Goal: Information Seeking & Learning: Learn about a topic

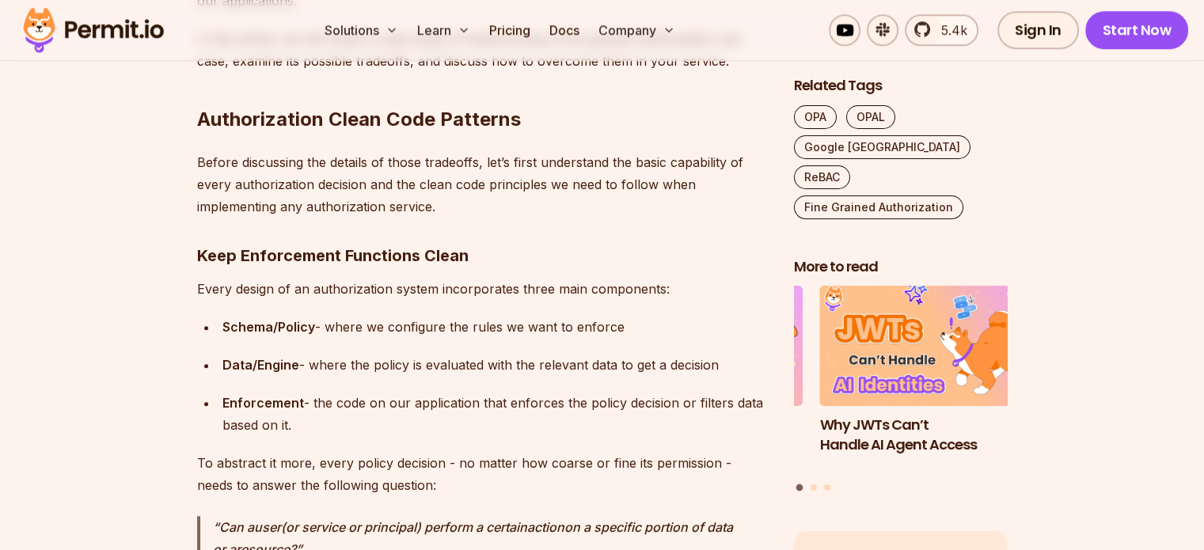
scroll to position [1267, 0]
click at [278, 181] on p "Before discussing the details of those tradeoffs, let’s first understand the ba…" at bounding box center [483, 183] width 572 height 67
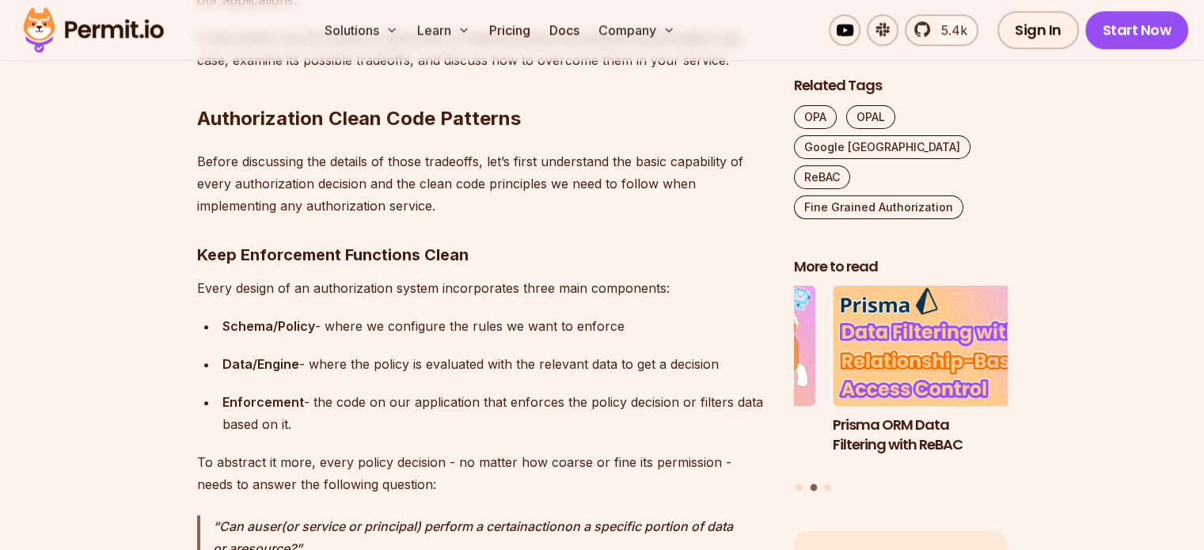
click at [278, 181] on p "Before discussing the details of those tradeoffs, let’s first understand the ba…" at bounding box center [483, 183] width 572 height 67
click at [283, 184] on p "Before discussing the details of those tradeoffs, let’s first understand the ba…" at bounding box center [483, 183] width 572 height 67
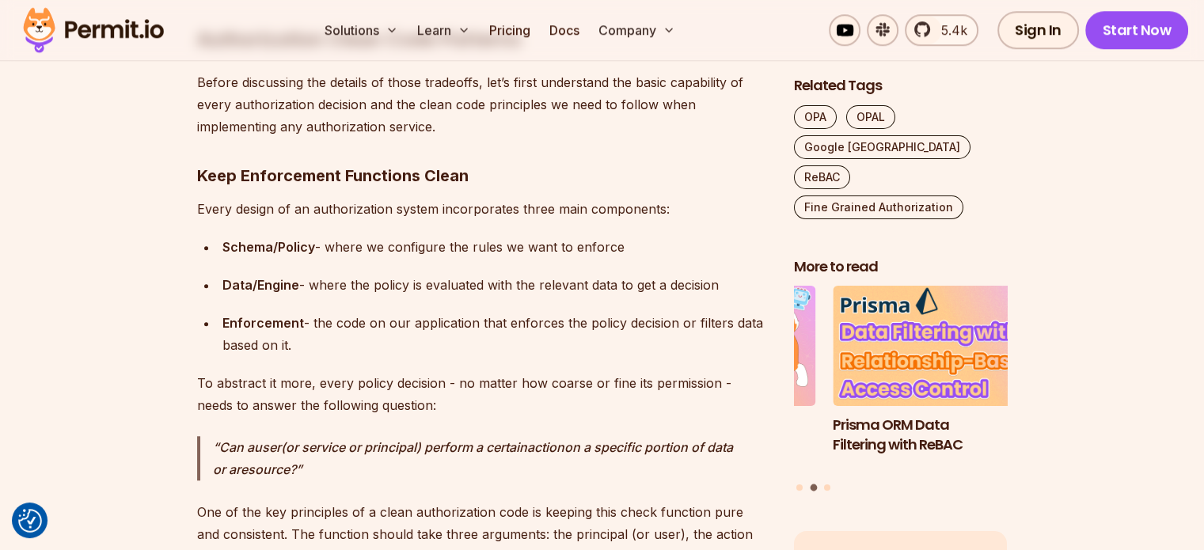
click at [324, 212] on p "Every design of an authorization system incorporates three main components:" at bounding box center [483, 209] width 572 height 22
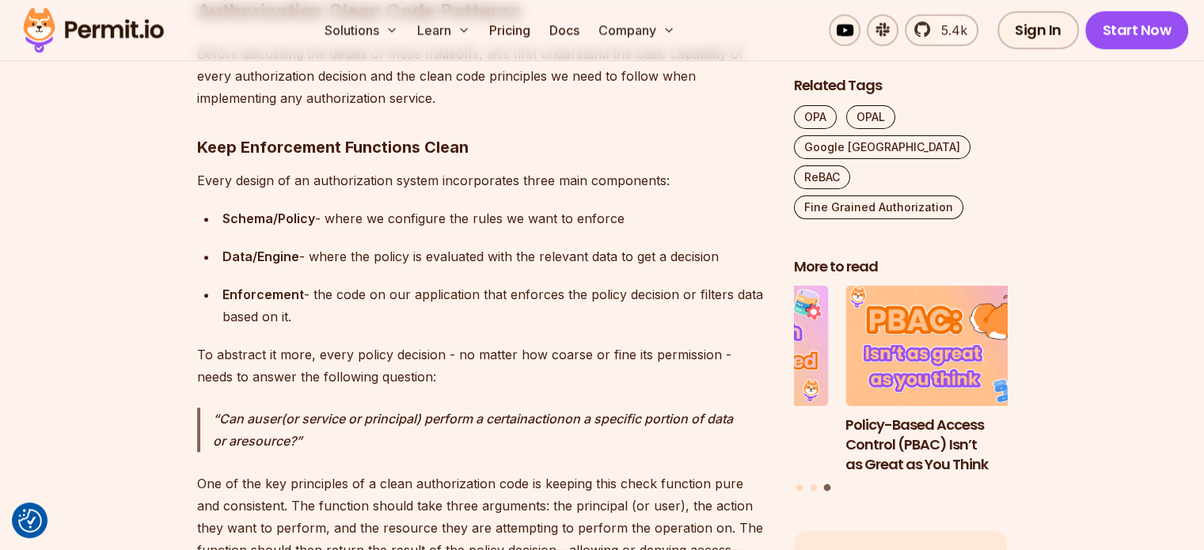
scroll to position [1378, 0]
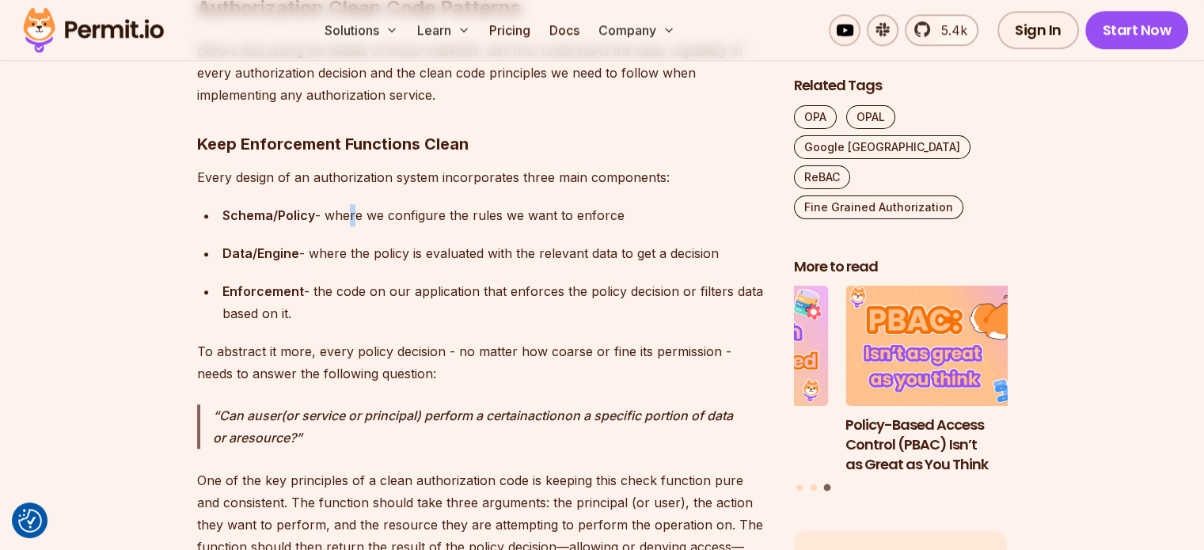
click at [348, 219] on div "Schema/Policy - where we configure the rules we want to enforce" at bounding box center [495, 215] width 546 height 22
click at [357, 246] on div "Data/Engine - where the policy is evaluated with the relevant data to get a dec…" at bounding box center [495, 253] width 546 height 22
click at [367, 254] on div "Data/Engine - where the policy is evaluated with the relevant data to get a dec…" at bounding box center [495, 253] width 546 height 22
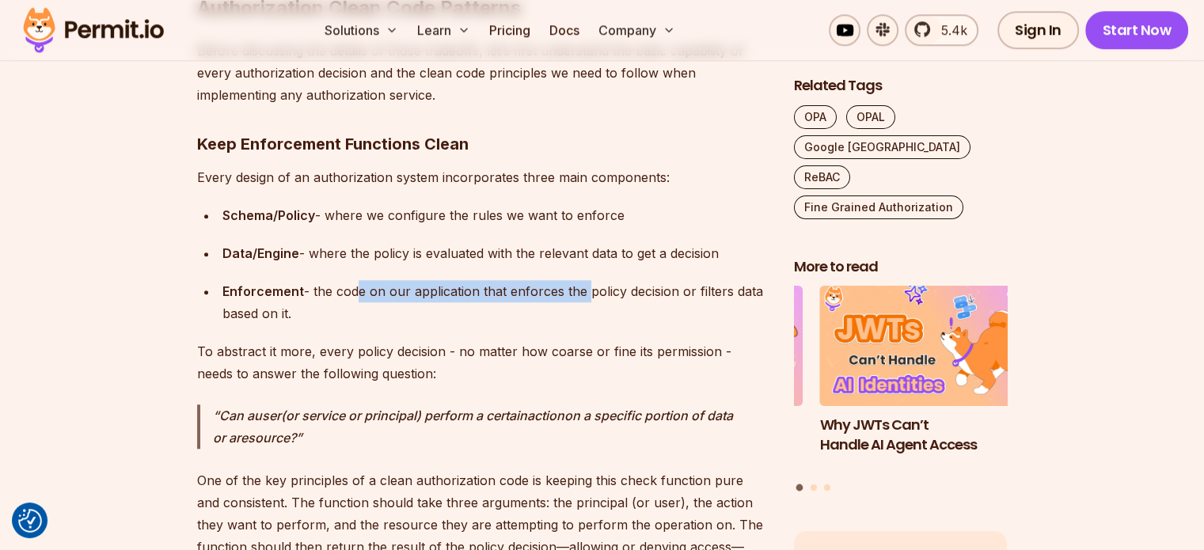
drag, startPoint x: 352, startPoint y: 287, endPoint x: 583, endPoint y: 293, distance: 231.2
click at [583, 293] on div "Enforcement - the code on our application that enforces the policy decision or …" at bounding box center [495, 302] width 546 height 44
click at [583, 292] on div "Enforcement - the code on our application that enforces the policy decision or …" at bounding box center [495, 302] width 546 height 44
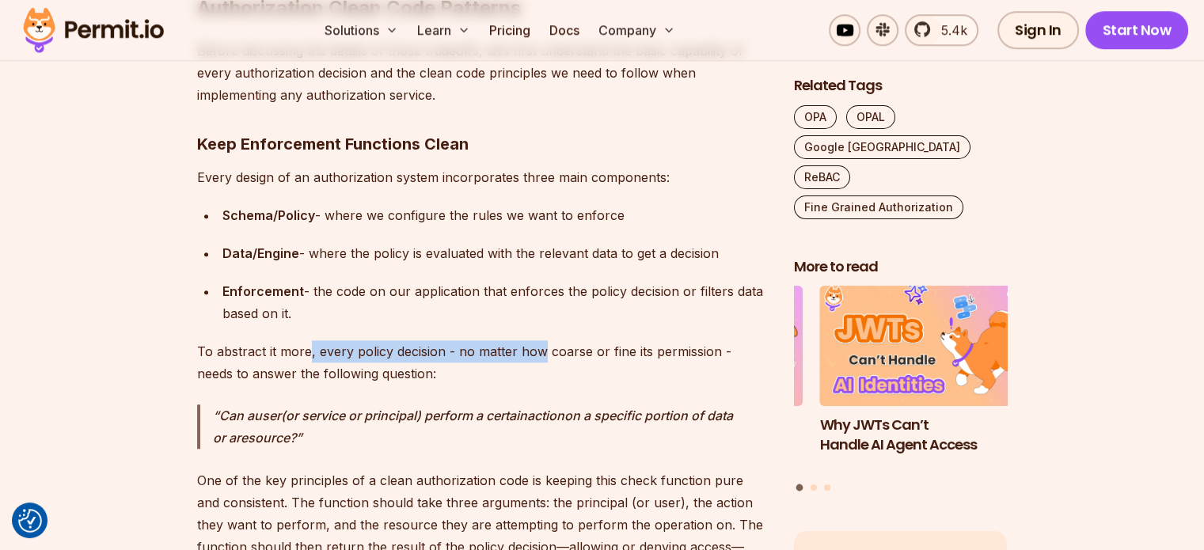
drag, startPoint x: 309, startPoint y: 348, endPoint x: 539, endPoint y: 348, distance: 230.4
click at [539, 348] on p "To abstract it more, every policy decision - no matter how coarse or fine its p…" at bounding box center [483, 362] width 572 height 44
click at [663, 348] on p "To abstract it more, every policy decision - no matter how coarse or fine its p…" at bounding box center [483, 362] width 572 height 44
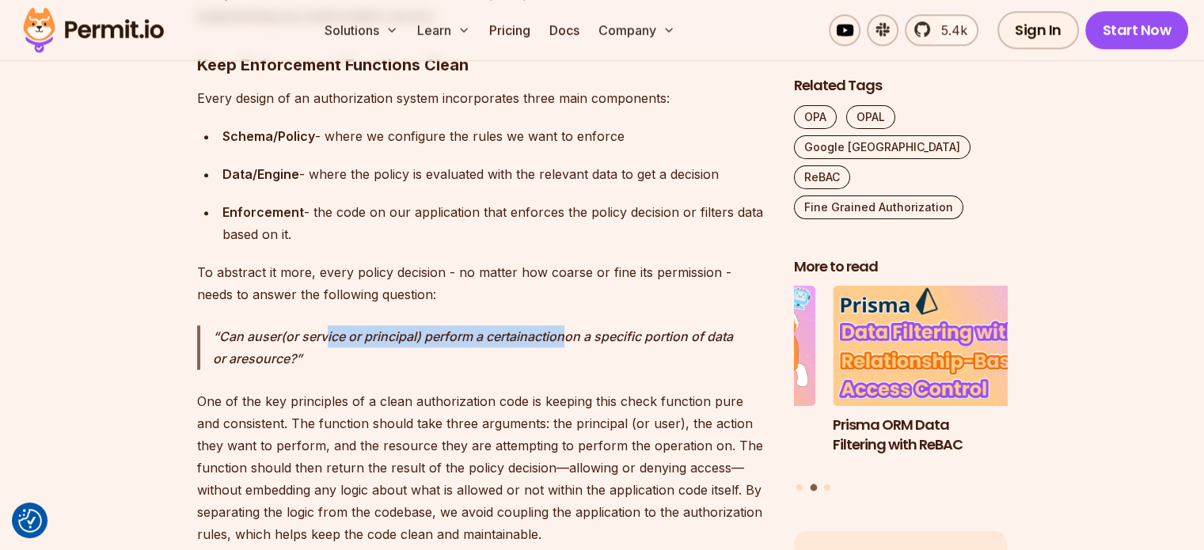
drag, startPoint x: 326, startPoint y: 338, endPoint x: 579, endPoint y: 335, distance: 252.6
click at [579, 335] on p "Can a user (or service or principal) perform a certain action on a specific por…" at bounding box center [491, 347] width 556 height 44
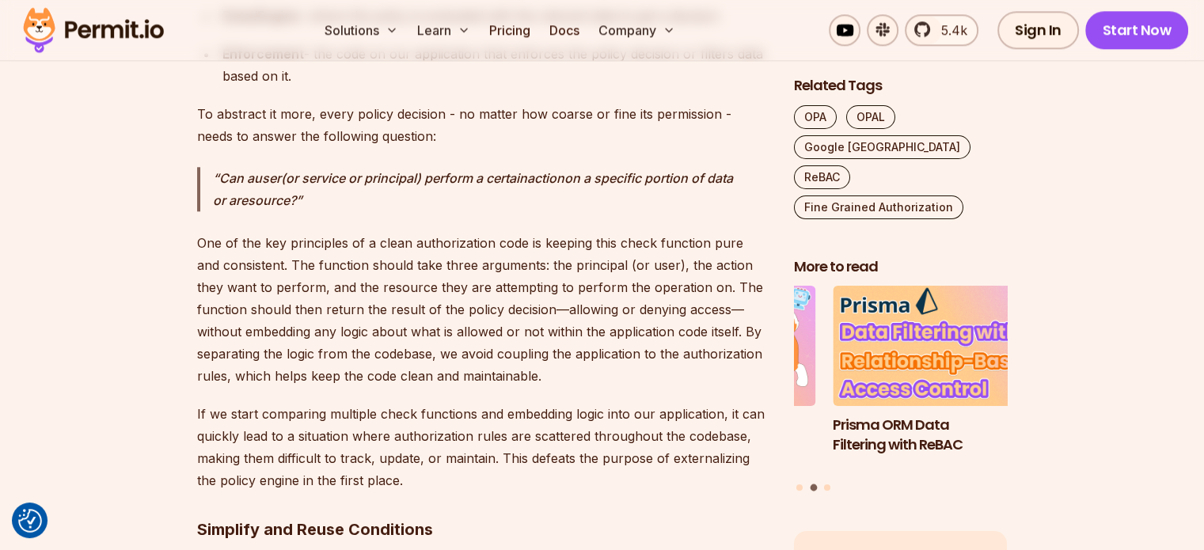
click at [301, 321] on p "One of the key principles of a clean authorization code is keeping this check f…" at bounding box center [483, 309] width 572 height 155
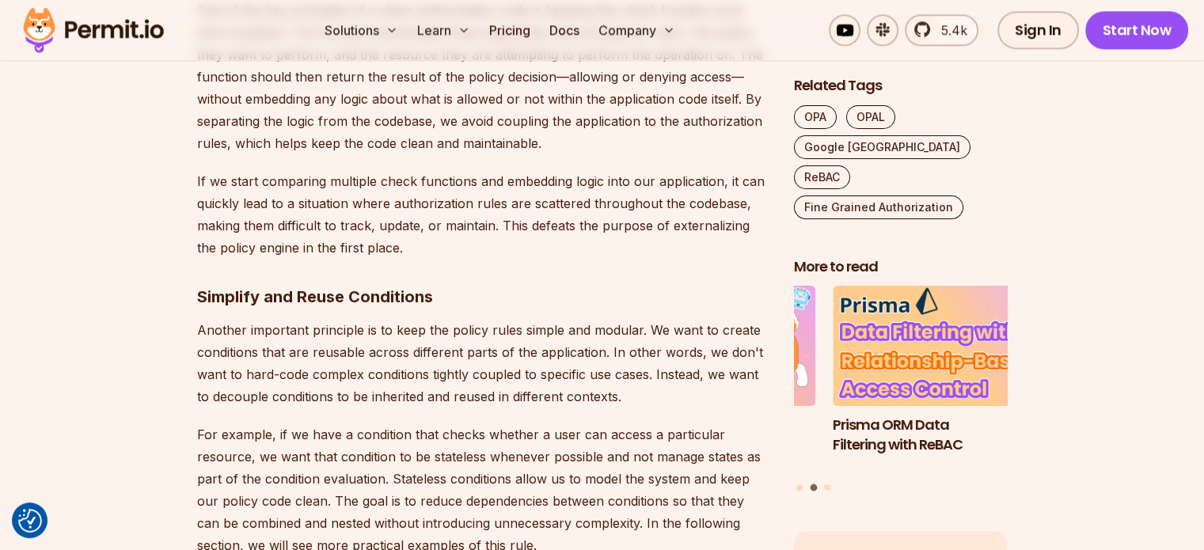
scroll to position [1853, 0]
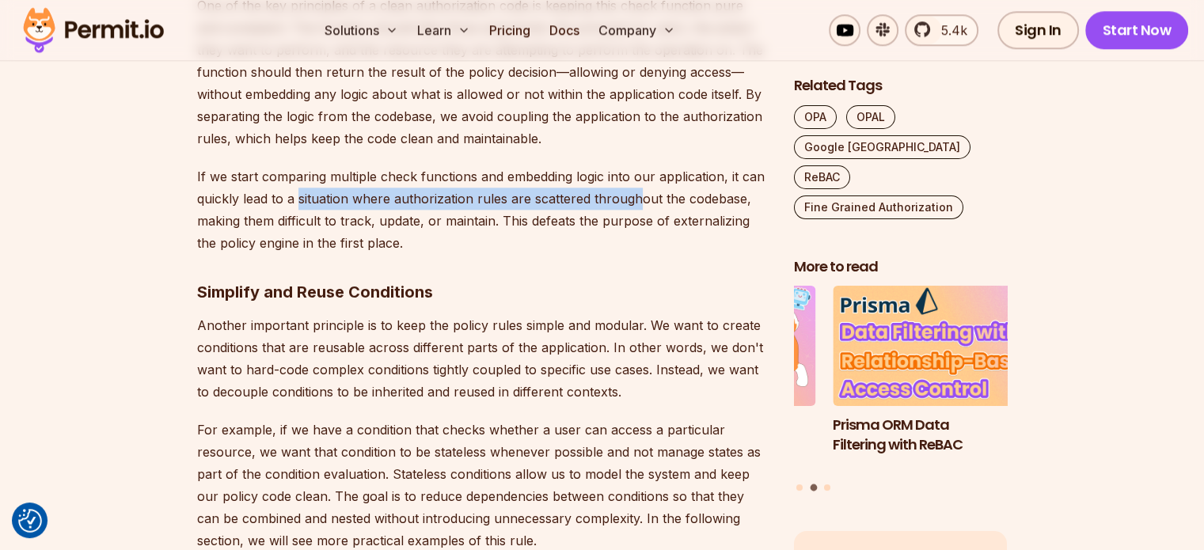
drag, startPoint x: 300, startPoint y: 196, endPoint x: 635, endPoint y: 192, distance: 334.9
click at [635, 192] on p "If we start comparing multiple check functions and embedding logic into our app…" at bounding box center [483, 209] width 572 height 89
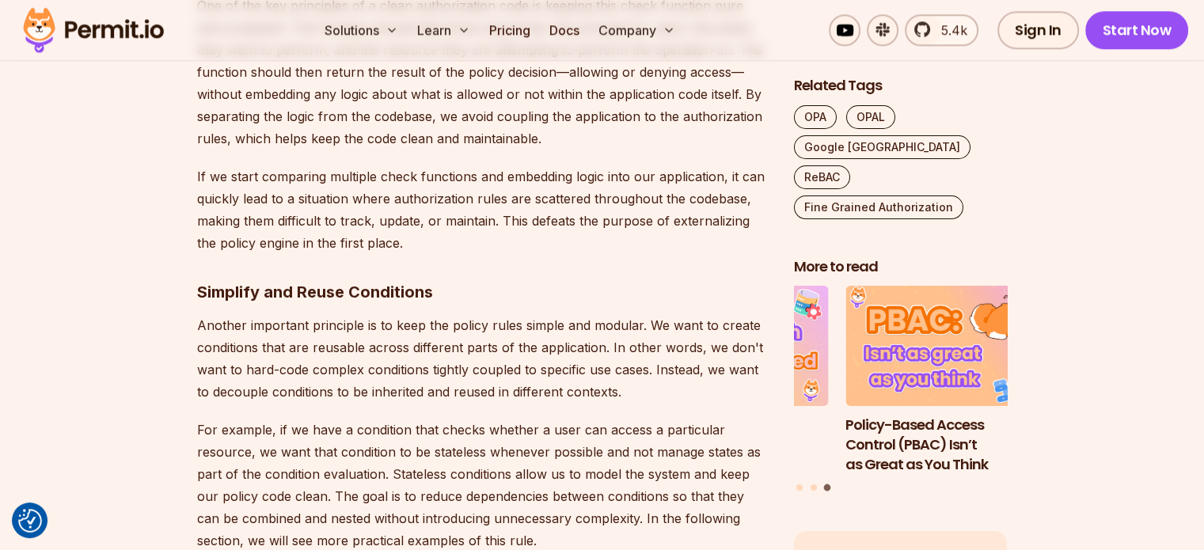
click at [273, 222] on p "If we start comparing multiple check functions and embedding logic into our app…" at bounding box center [483, 209] width 572 height 89
click at [255, 222] on p "If we start comparing multiple check functions and embedding logic into our app…" at bounding box center [483, 209] width 572 height 89
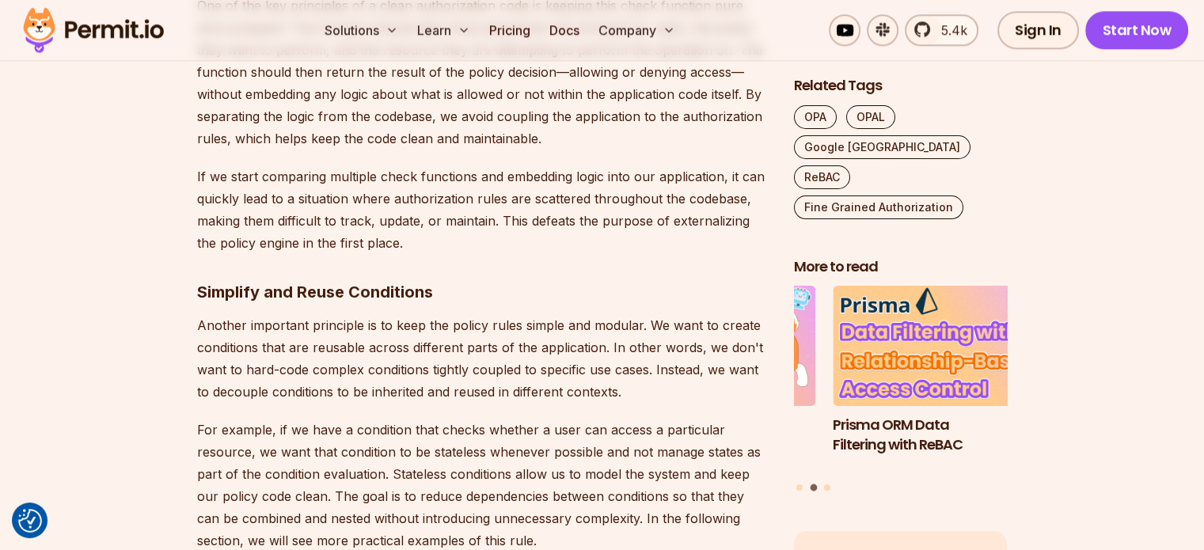
click at [324, 360] on p "Another important principle is to keep the policy rules simple and modular. We …" at bounding box center [483, 358] width 572 height 89
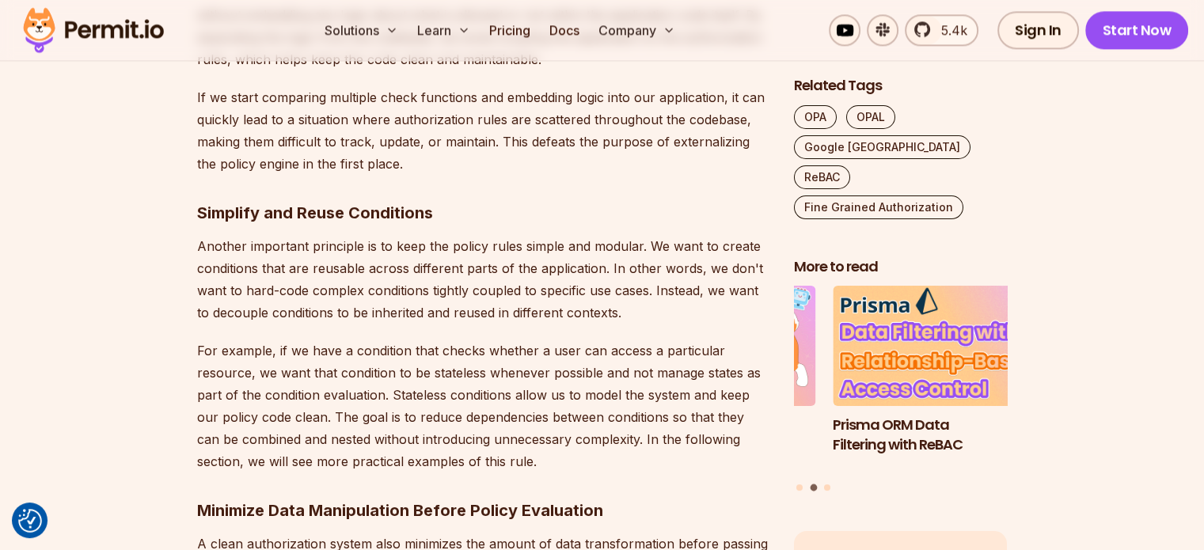
scroll to position [2011, 0]
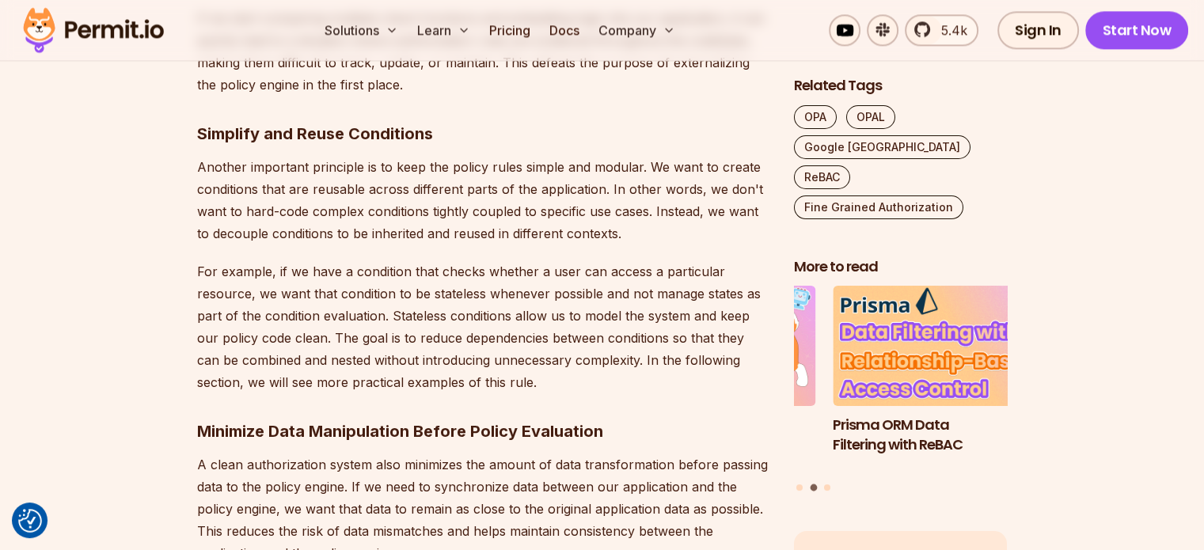
click at [325, 360] on p "For example, if we have a condition that checks whether a user can access a par…" at bounding box center [483, 326] width 572 height 133
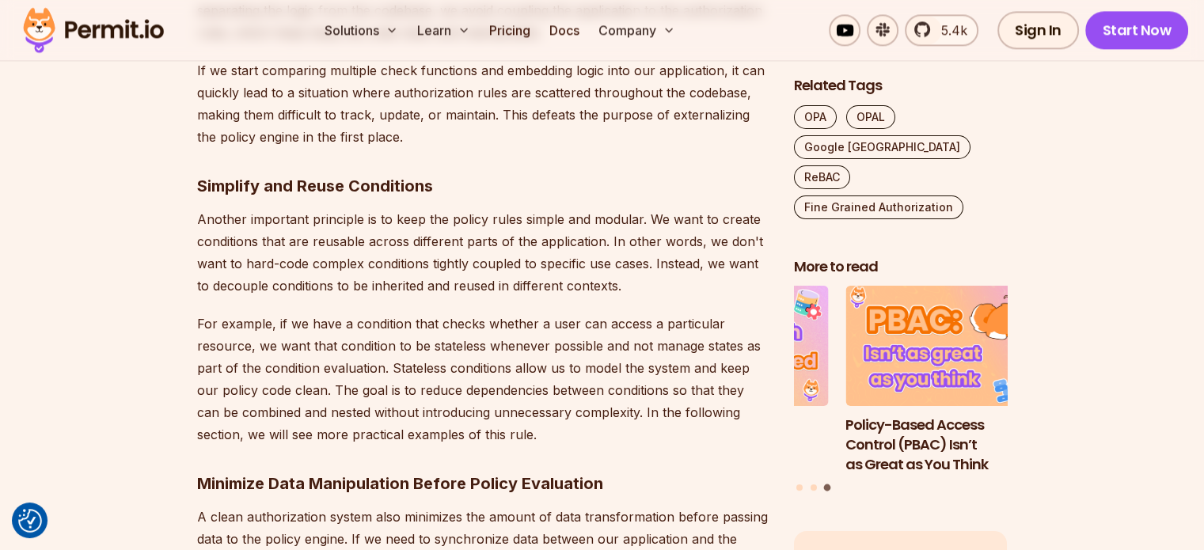
scroll to position [1932, 0]
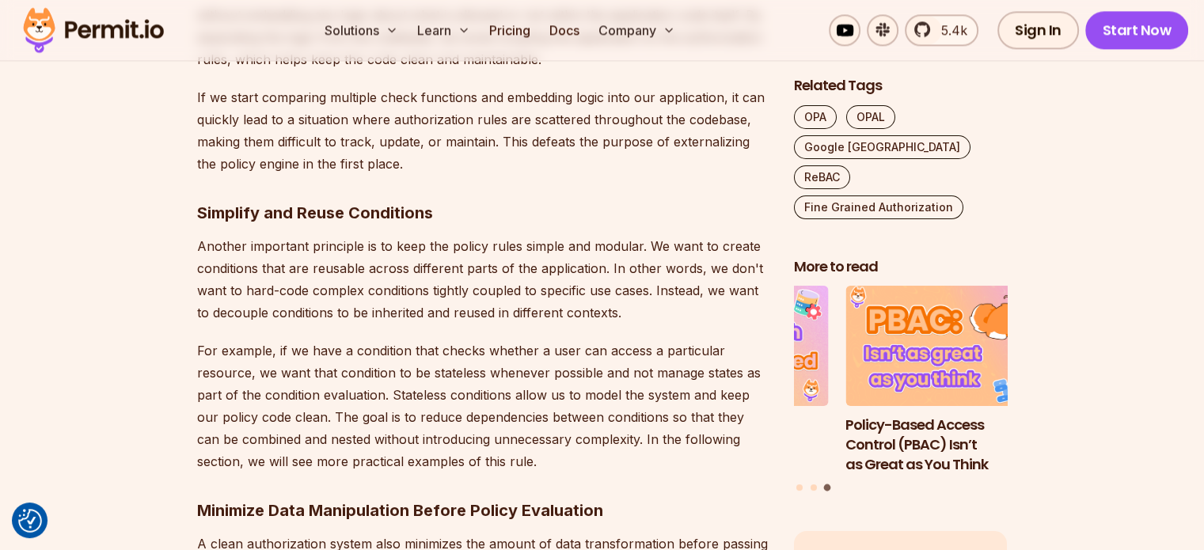
click at [291, 268] on p "Another important principle is to keep the policy rules simple and modular. We …" at bounding box center [483, 279] width 572 height 89
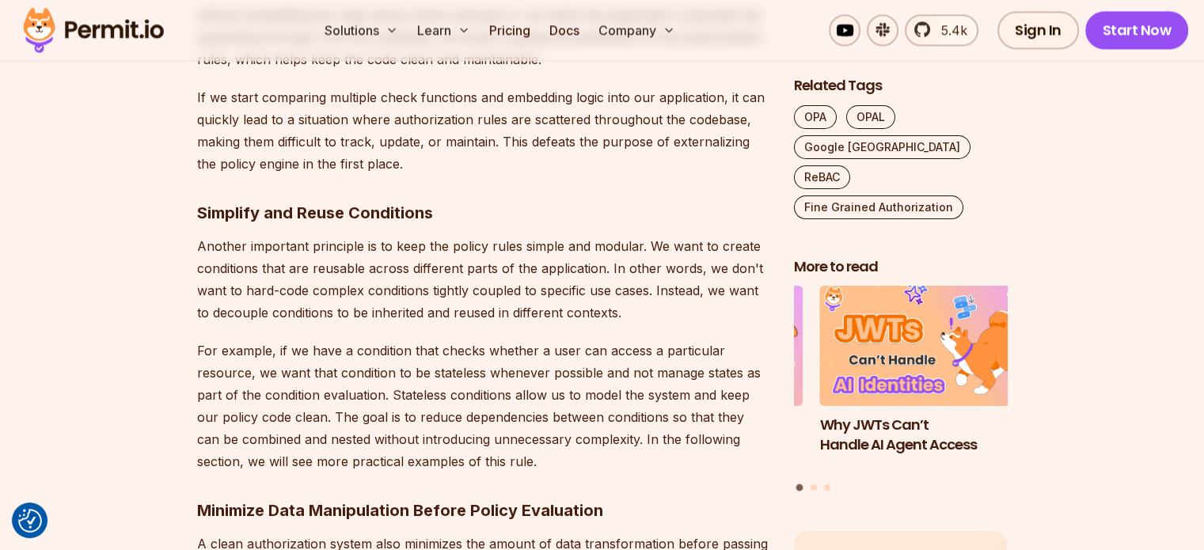
click at [300, 281] on p "Another important principle is to keep the policy rules simple and modular. We …" at bounding box center [483, 279] width 572 height 89
click at [302, 277] on p "Another important principle is to keep the policy rules simple and modular. We …" at bounding box center [483, 279] width 572 height 89
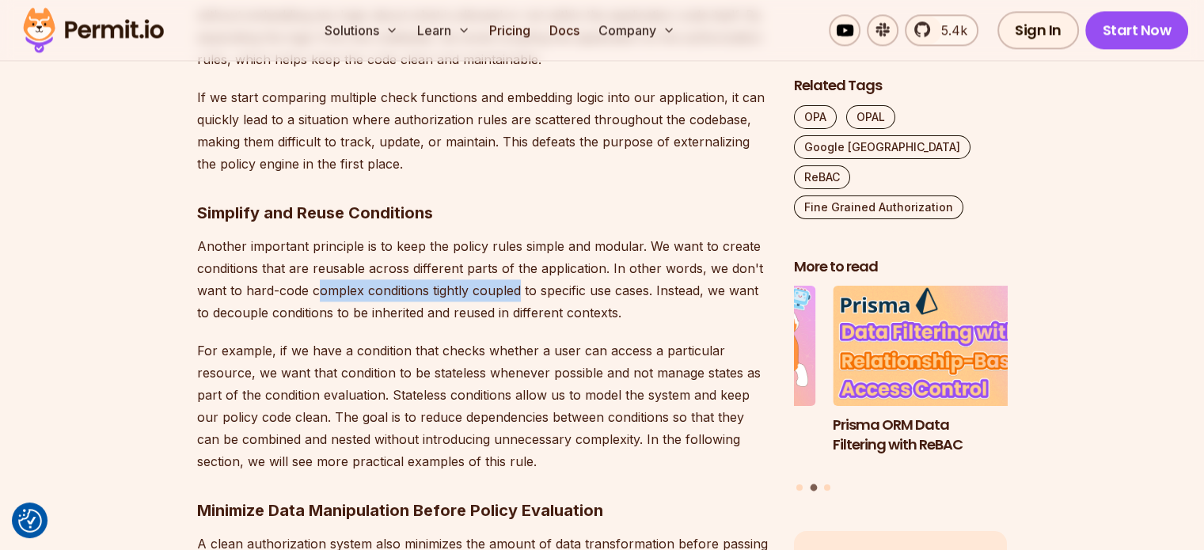
drag, startPoint x: 320, startPoint y: 284, endPoint x: 497, endPoint y: 291, distance: 177.5
click at [518, 291] on p "Another important principle is to keep the policy rules simple and modular. We …" at bounding box center [483, 279] width 572 height 89
click at [302, 277] on p "Another important principle is to keep the policy rules simple and modular. We …" at bounding box center [483, 279] width 572 height 89
drag, startPoint x: 295, startPoint y: 284, endPoint x: 540, endPoint y: 287, distance: 244.7
click at [540, 287] on p "Another important principle is to keep the policy rules simple and modular. We …" at bounding box center [483, 279] width 572 height 89
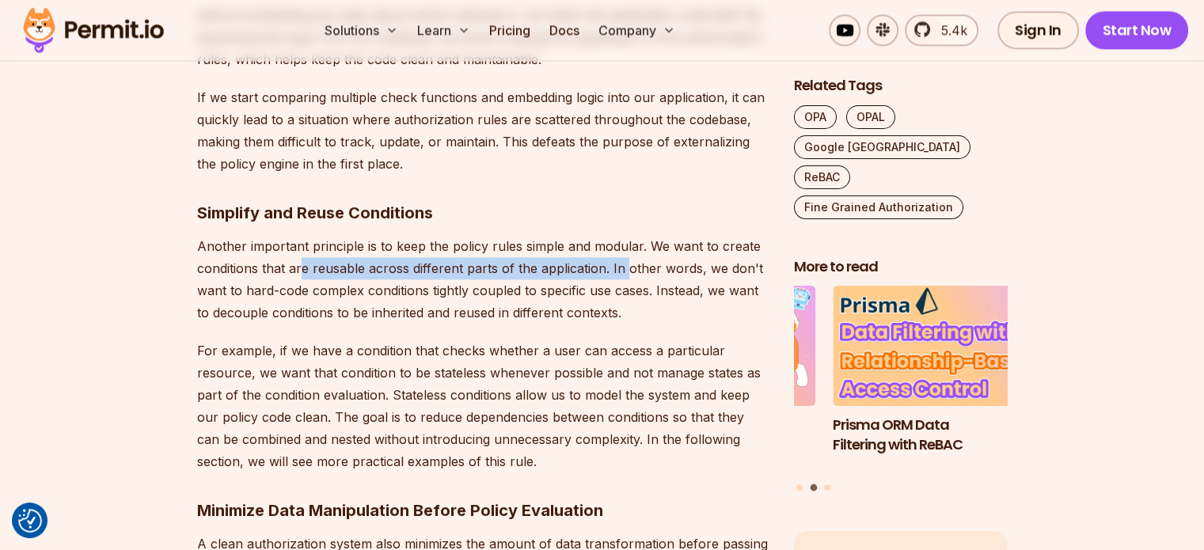
drag, startPoint x: 304, startPoint y: 268, endPoint x: 623, endPoint y: 267, distance: 319.1
click at [623, 267] on p "Another important principle is to keep the policy rules simple and modular. We …" at bounding box center [483, 279] width 572 height 89
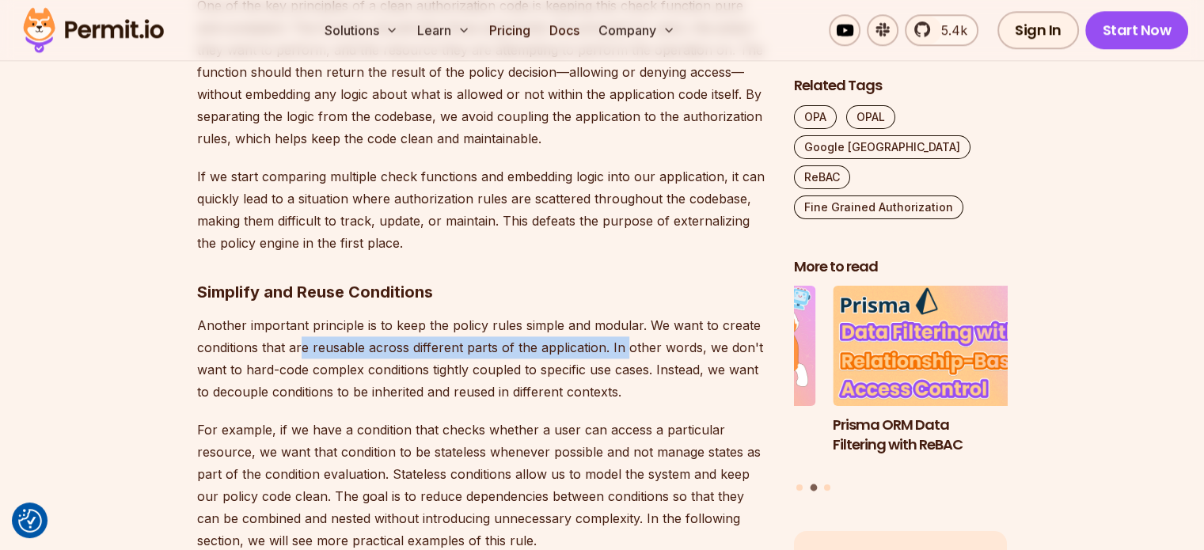
scroll to position [1853, 0]
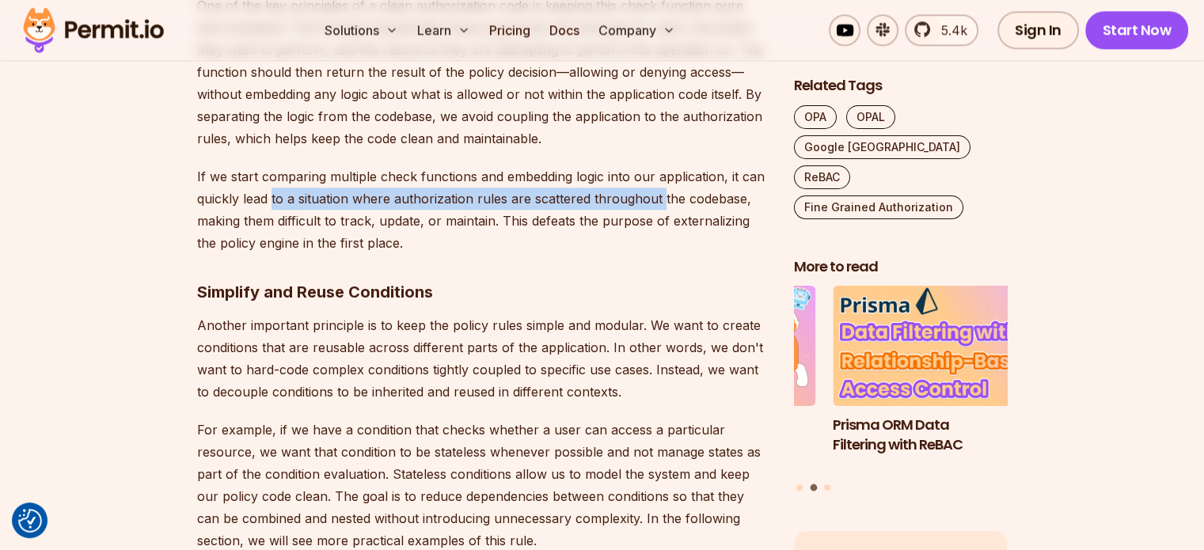
drag, startPoint x: 273, startPoint y: 199, endPoint x: 658, endPoint y: 196, distance: 384.8
click at [658, 196] on p "If we start comparing multiple check functions and embedding logic into our app…" at bounding box center [483, 209] width 572 height 89
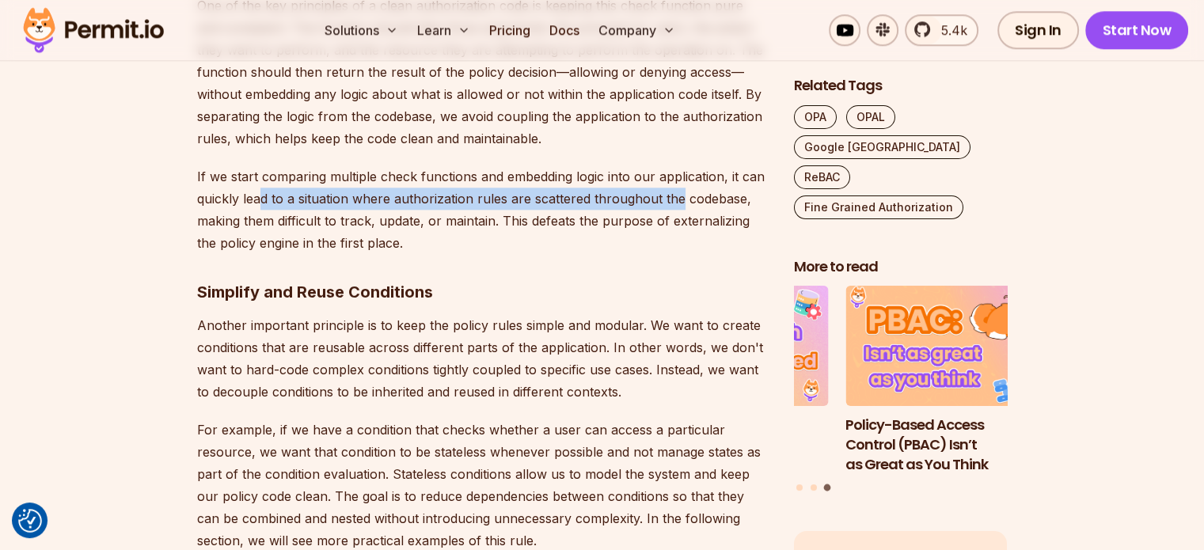
drag, startPoint x: 676, startPoint y: 200, endPoint x: 262, endPoint y: 192, distance: 414.1
click at [262, 192] on p "If we start comparing multiple check functions and embedding logic into our app…" at bounding box center [483, 209] width 572 height 89
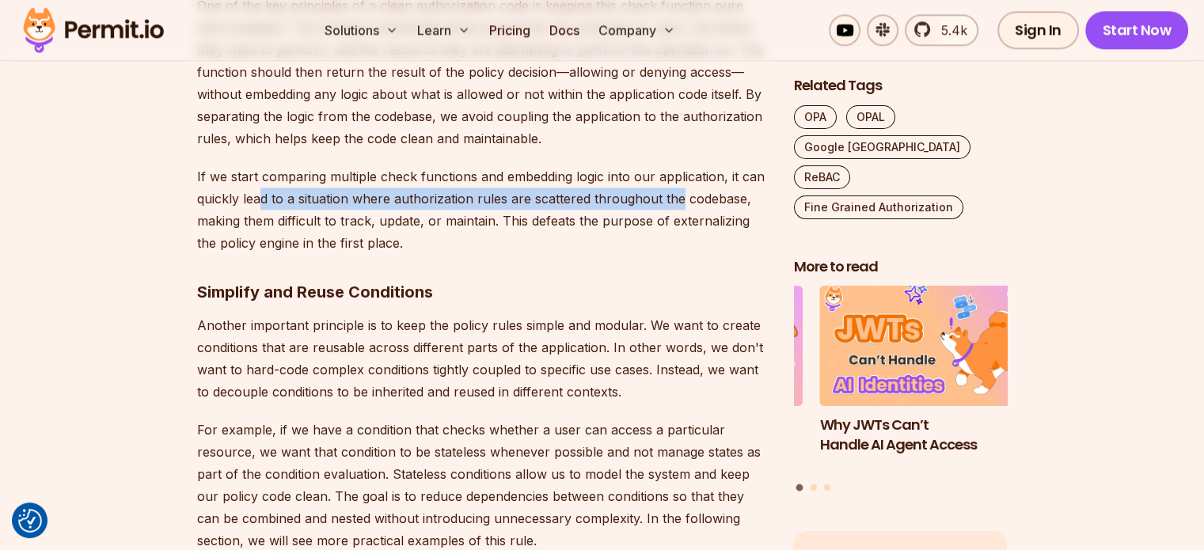
click at [280, 196] on p "If we start comparing multiple check functions and embedding logic into our app…" at bounding box center [483, 209] width 572 height 89
click at [280, 197] on p "If we start comparing multiple check functions and embedding logic into our app…" at bounding box center [483, 209] width 572 height 89
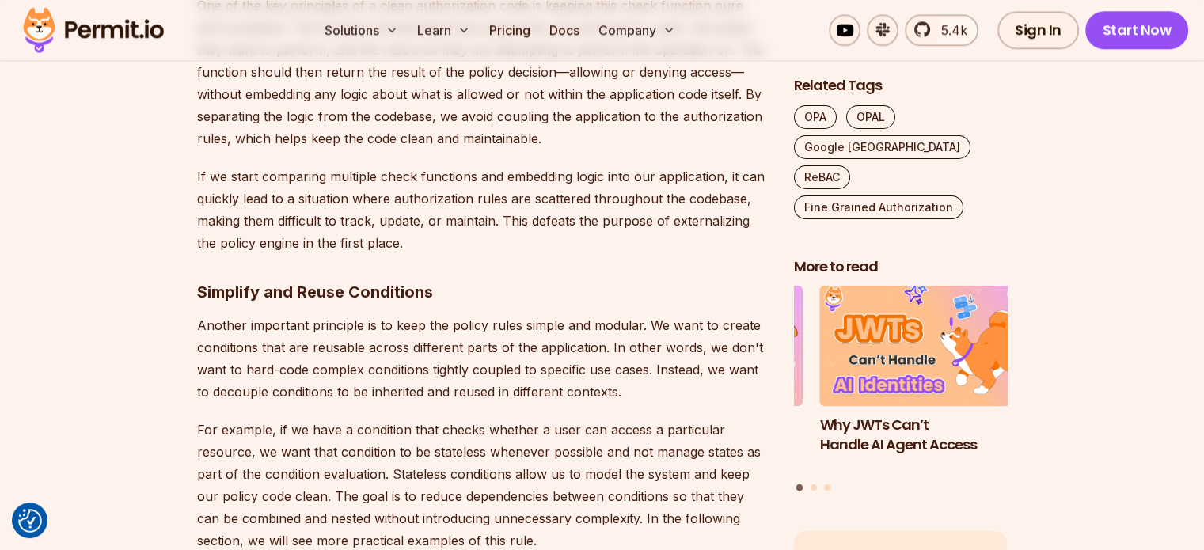
click at [663, 187] on p "If we start comparing multiple check functions and embedding logic into our app…" at bounding box center [483, 209] width 572 height 89
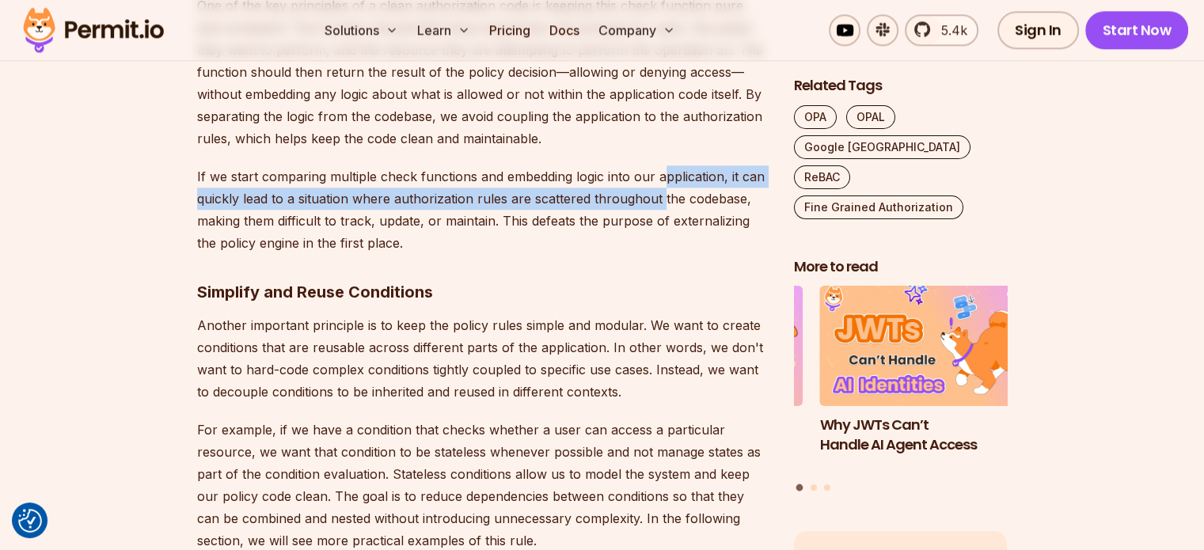
click at [660, 200] on p "If we start comparing multiple check functions and embedding logic into our app…" at bounding box center [483, 209] width 572 height 89
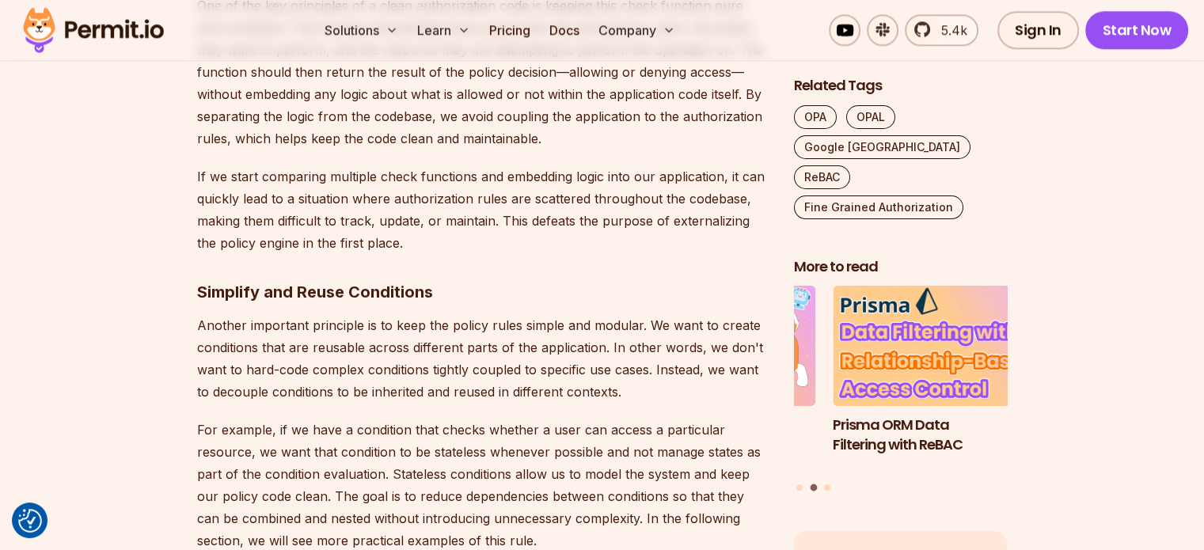
click at [314, 184] on p "If we start comparing multiple check functions and embedding logic into our app…" at bounding box center [483, 209] width 572 height 89
click at [293, 199] on p "If we start comparing multiple check functions and embedding logic into our app…" at bounding box center [483, 209] width 572 height 89
drag, startPoint x: 293, startPoint y: 199, endPoint x: 655, endPoint y: 196, distance: 361.8
click at [655, 196] on p "If we start comparing multiple check functions and embedding logic into our app…" at bounding box center [483, 209] width 572 height 89
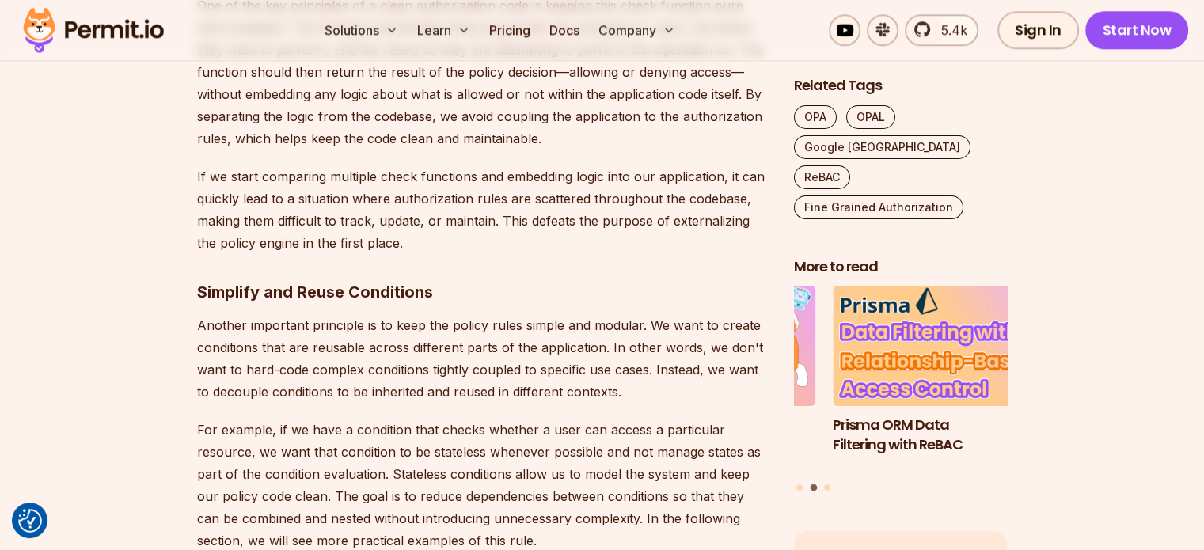
click at [270, 319] on p "Another important principle is to keep the policy rules simple and modular. We …" at bounding box center [483, 358] width 572 height 89
click at [291, 199] on p "If we start comparing multiple check functions and embedding logic into our app…" at bounding box center [483, 209] width 572 height 89
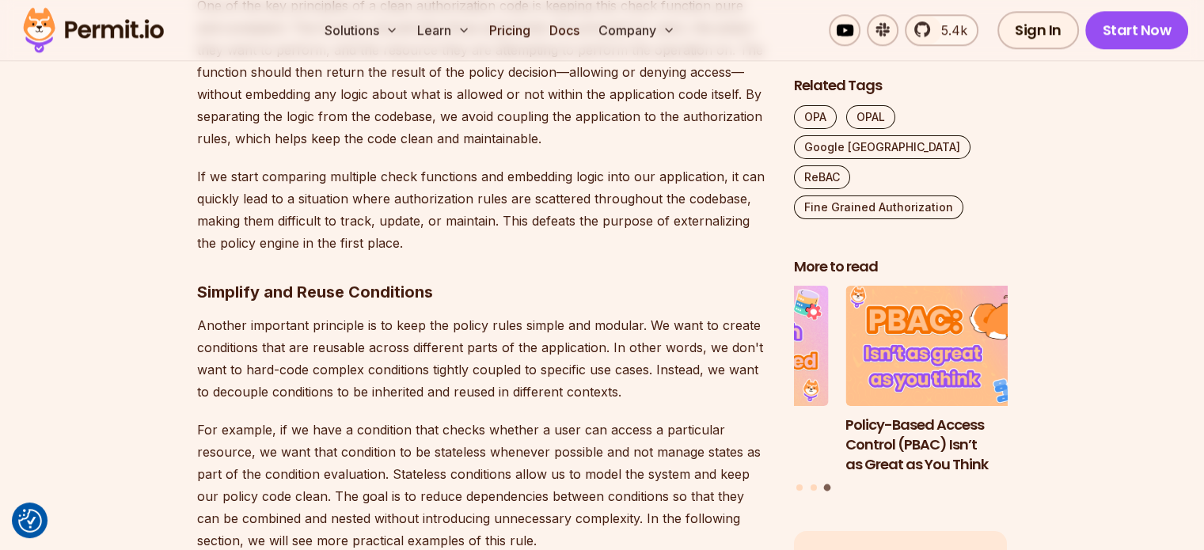
click at [300, 303] on h3 "Simplify and Reuse Conditions" at bounding box center [483, 291] width 572 height 25
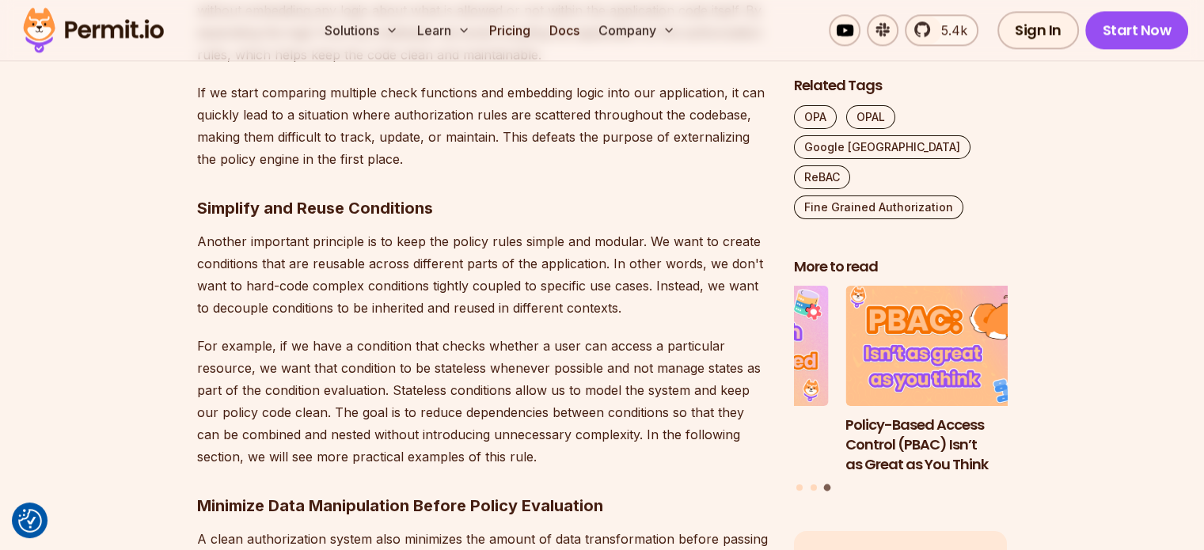
scroll to position [2011, 0]
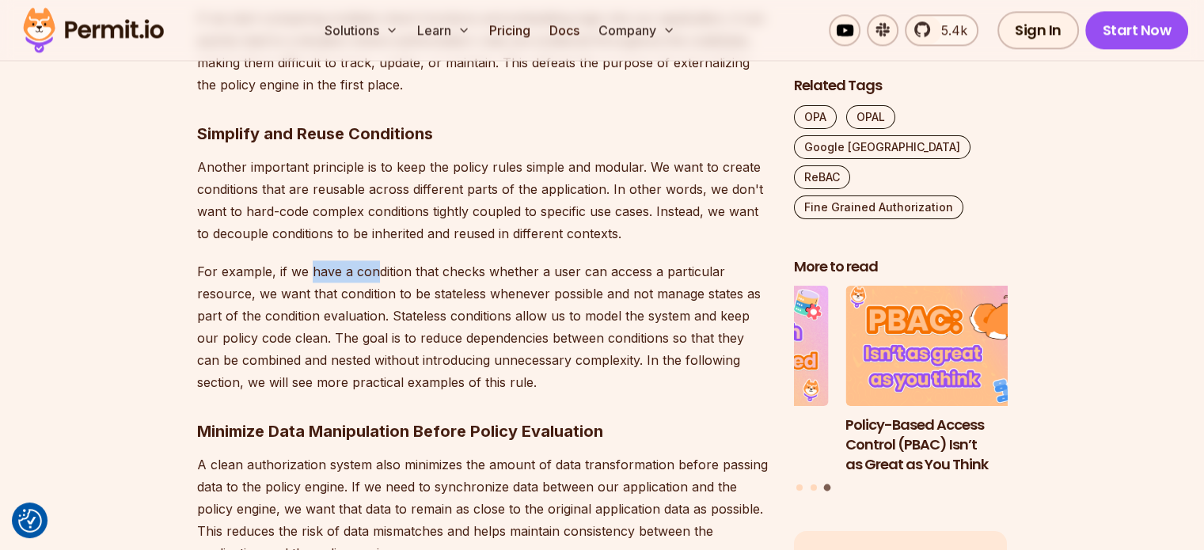
drag, startPoint x: 310, startPoint y: 266, endPoint x: 374, endPoint y: 259, distance: 64.5
click at [301, 185] on p "Another important principle is to keep the policy rules simple and modular. We …" at bounding box center [483, 200] width 572 height 89
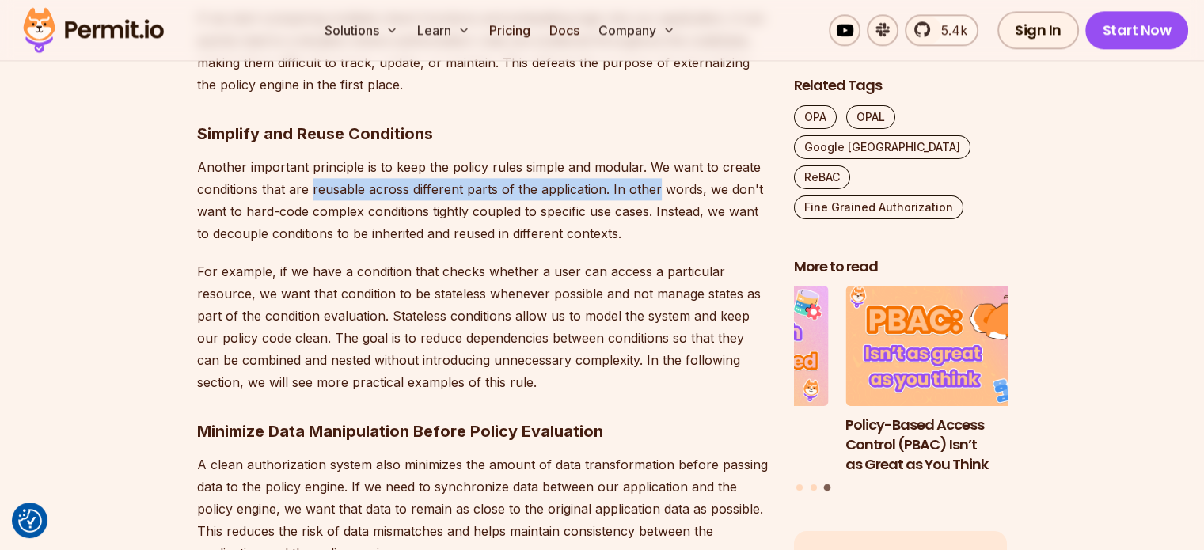
drag, startPoint x: 310, startPoint y: 189, endPoint x: 653, endPoint y: 186, distance: 342.8
click at [653, 186] on p "Another important principle is to keep the policy rules simple and modular. We …" at bounding box center [483, 200] width 572 height 89
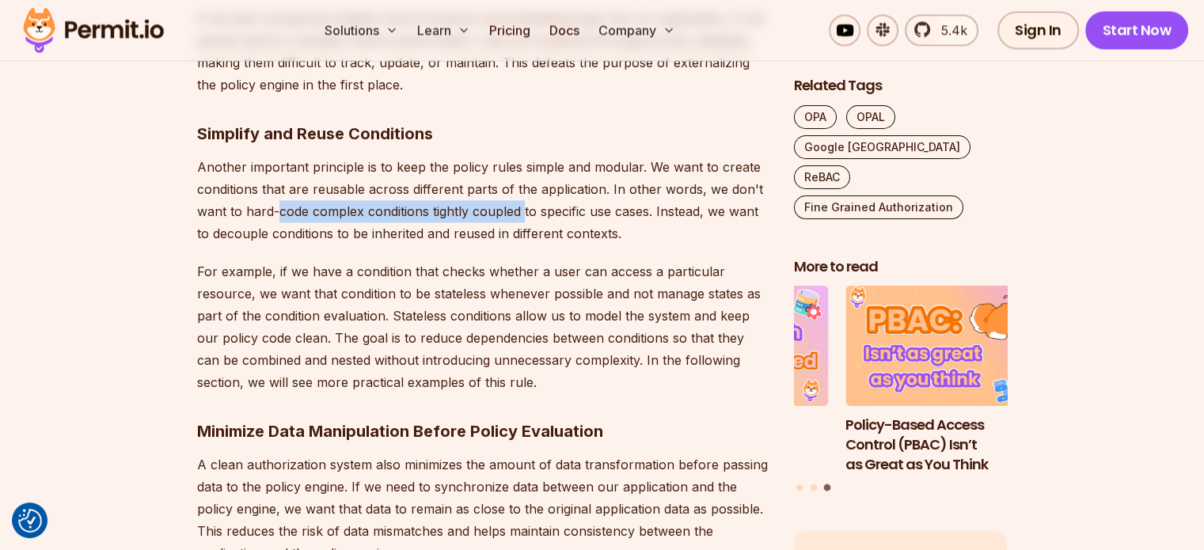
drag, startPoint x: 276, startPoint y: 212, endPoint x: 523, endPoint y: 211, distance: 246.2
click at [523, 211] on p "Another important principle is to keep the policy rules simple and modular. We …" at bounding box center [483, 200] width 572 height 89
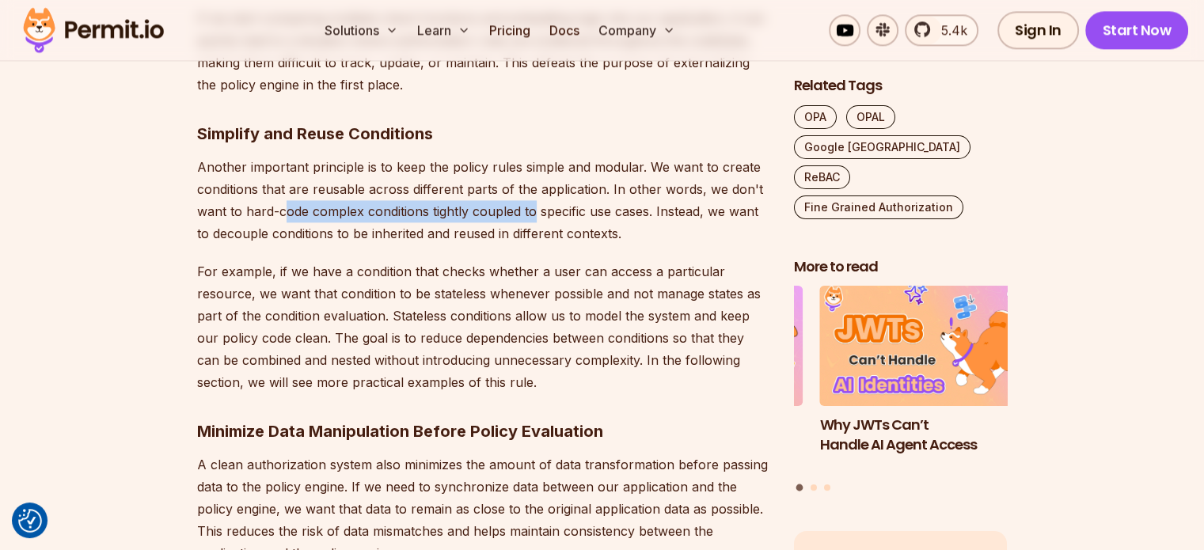
drag, startPoint x: 535, startPoint y: 211, endPoint x: 283, endPoint y: 215, distance: 251.8
click at [283, 215] on p "Another important principle is to keep the policy rules simple and modular. We …" at bounding box center [483, 200] width 572 height 89
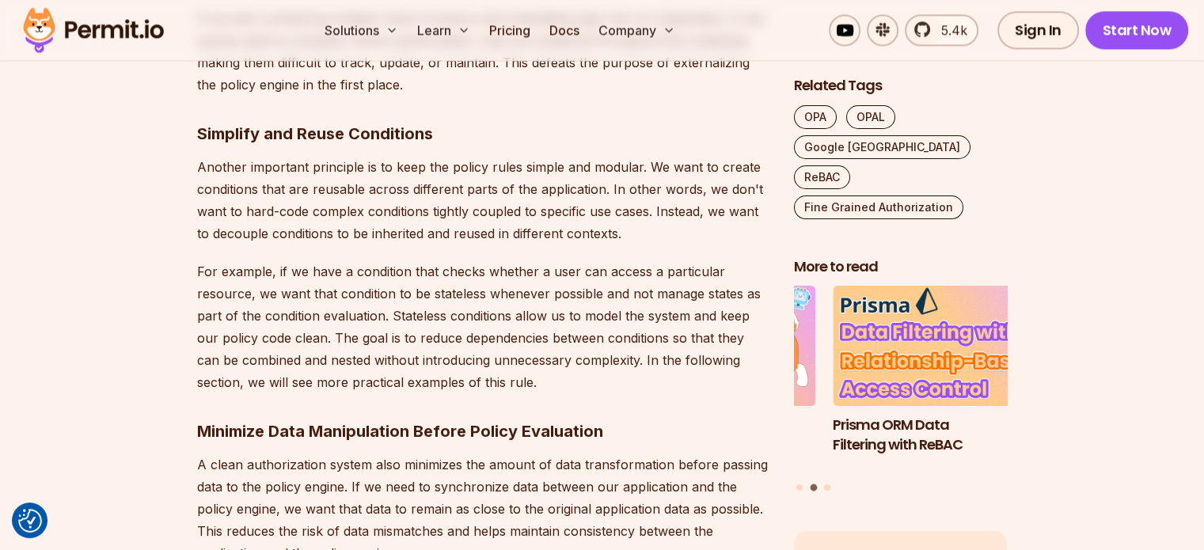
click at [340, 352] on p "For example, if we have a condition that checks whether a user can access a par…" at bounding box center [483, 326] width 572 height 133
